Goal: Task Accomplishment & Management: Use online tool/utility

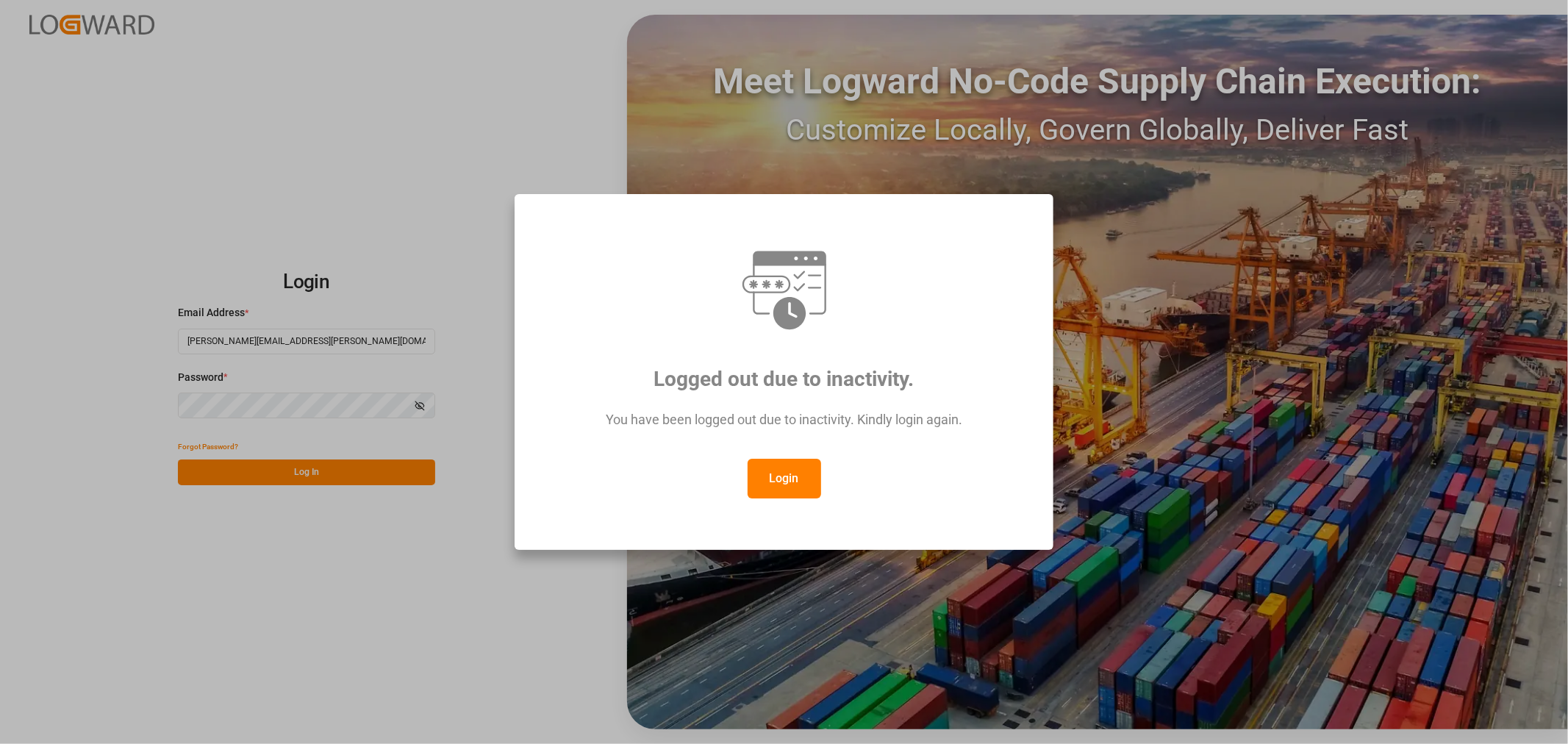
click at [820, 476] on div "Login" at bounding box center [784, 479] width 485 height 39
click at [794, 465] on button "Login" at bounding box center [784, 479] width 74 height 39
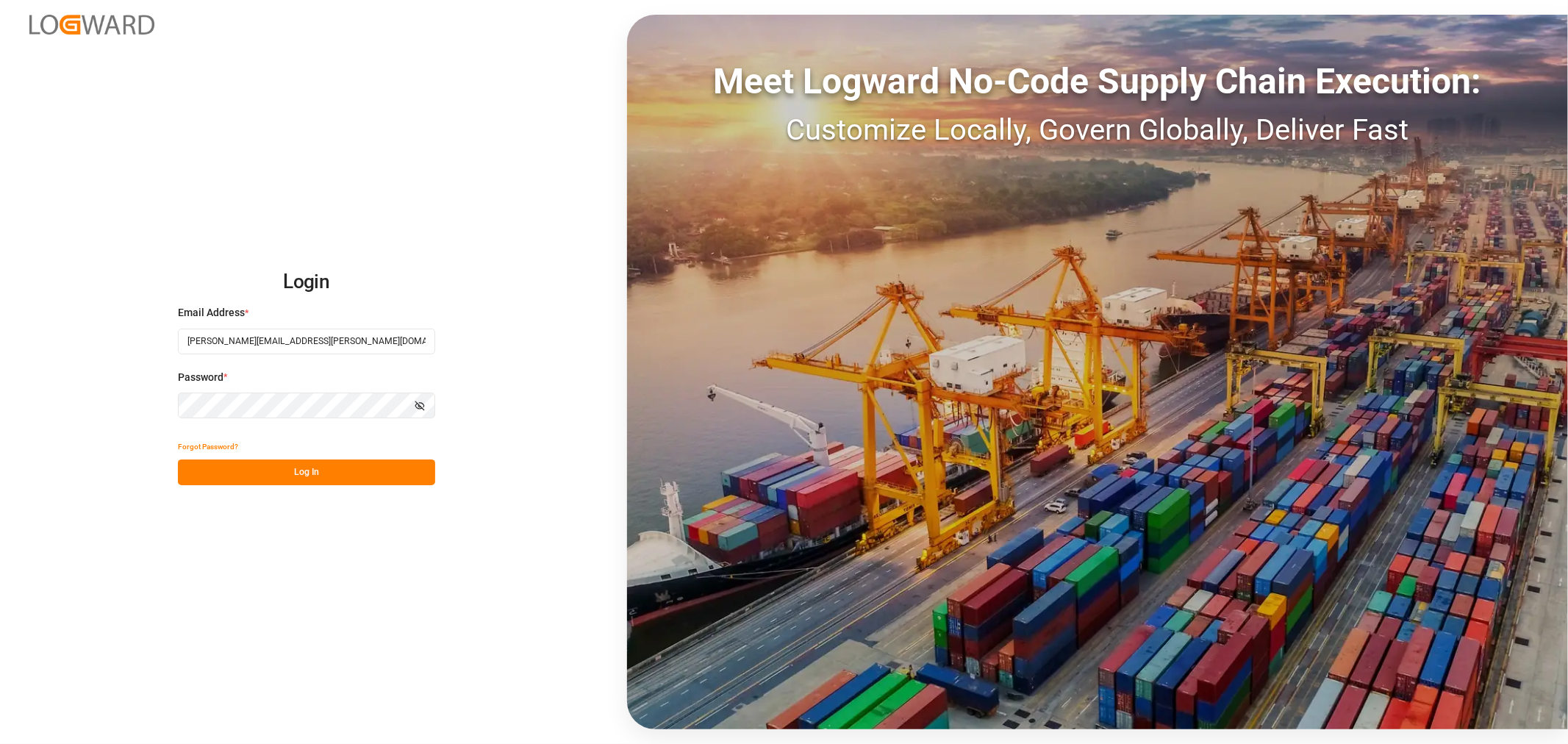
click at [313, 465] on button "Log In" at bounding box center [306, 472] width 257 height 26
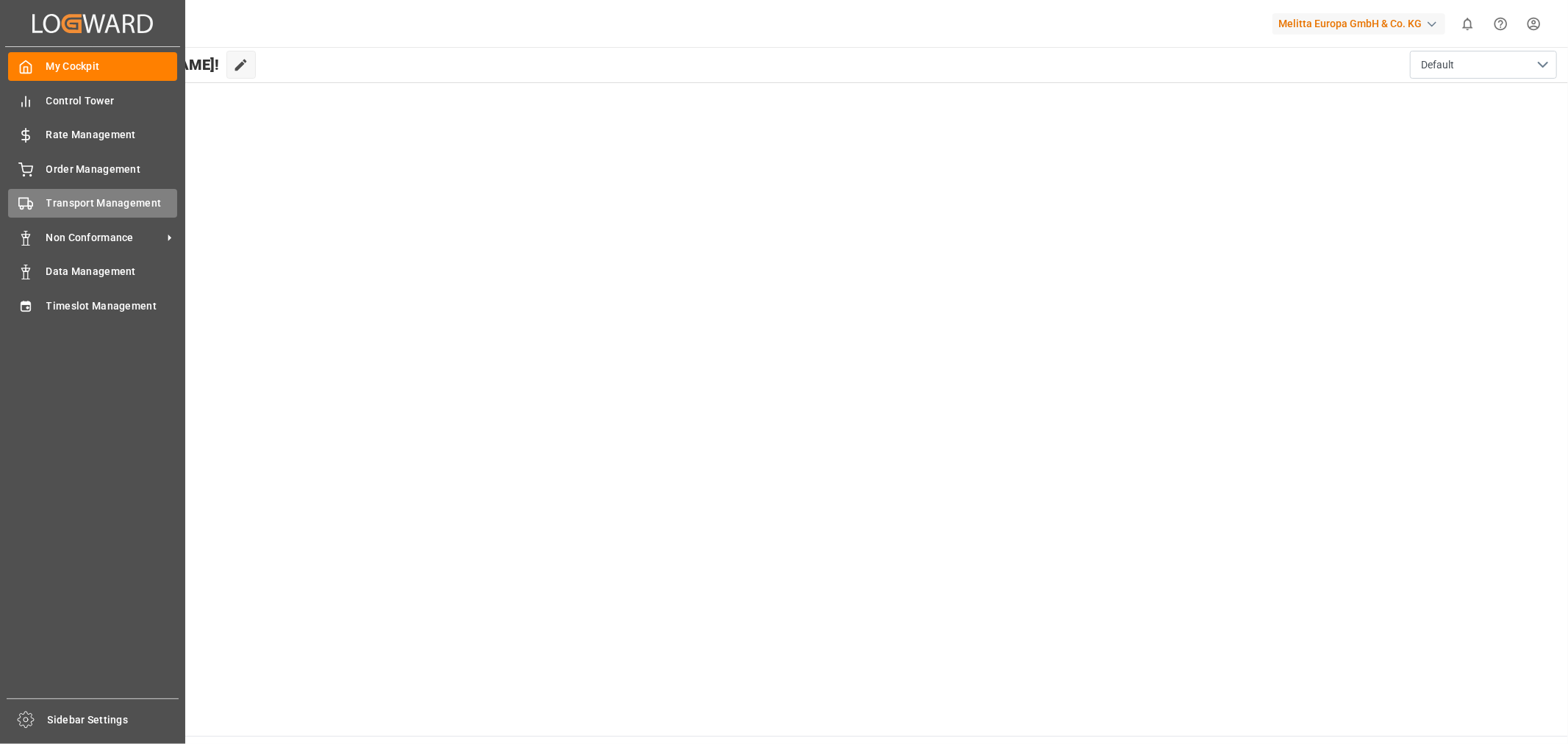
click at [103, 197] on span "Transport Management" at bounding box center [112, 203] width 132 height 15
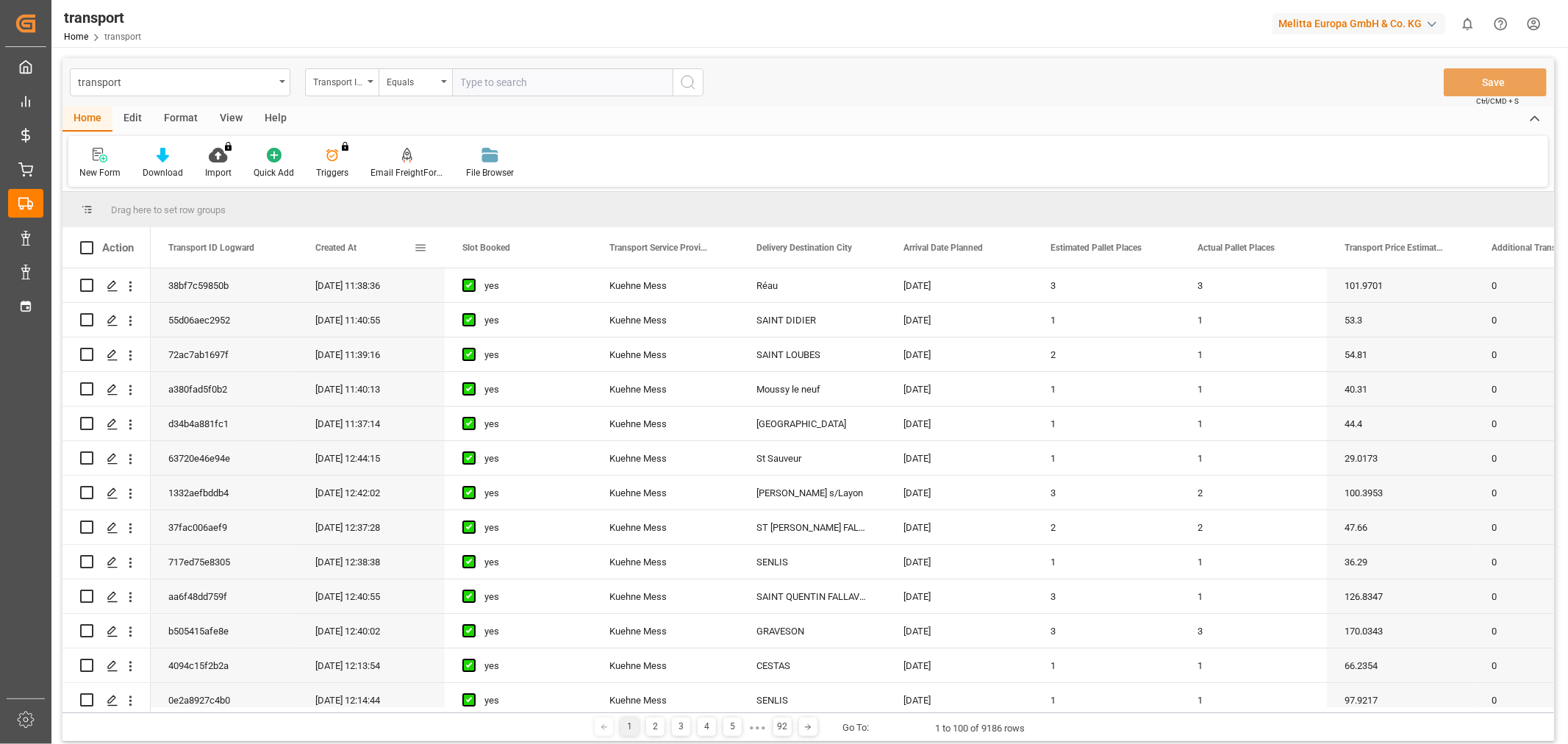
click at [339, 245] on span "Created At" at bounding box center [336, 247] width 41 height 10
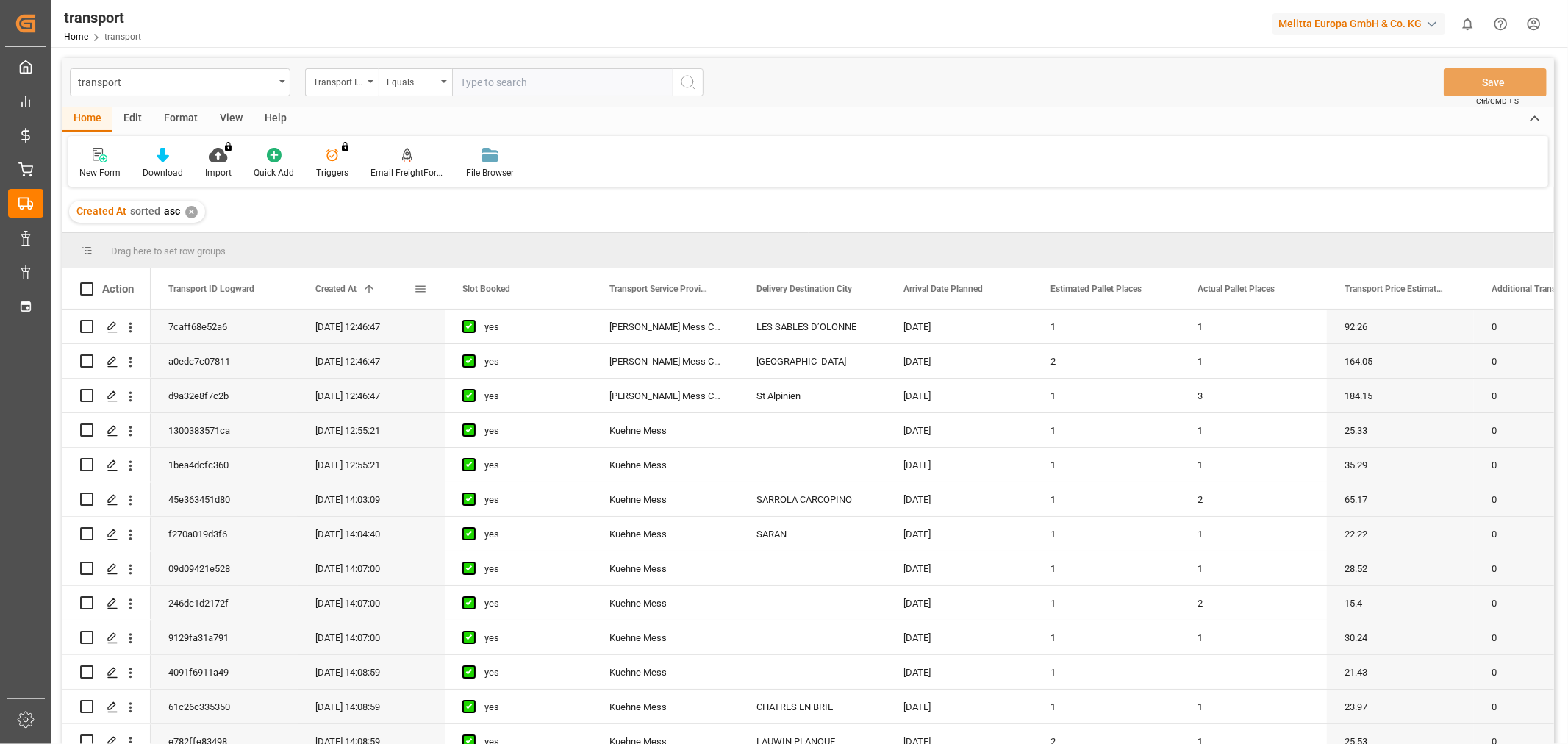
click at [307, 282] on div "Created At 1" at bounding box center [371, 288] width 147 height 40
click at [350, 284] on span "Created At" at bounding box center [336, 289] width 41 height 10
